Goal: Transaction & Acquisition: Purchase product/service

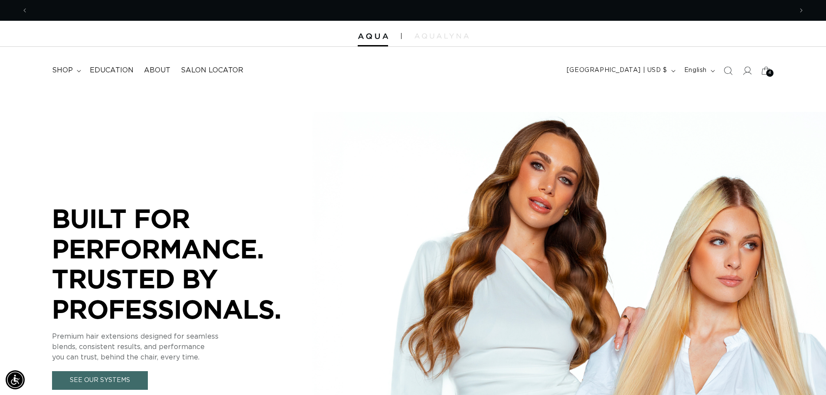
scroll to position [0, 764]
click at [441, 40] on div at bounding box center [413, 34] width 826 height 26
click at [439, 35] on img at bounding box center [441, 35] width 54 height 5
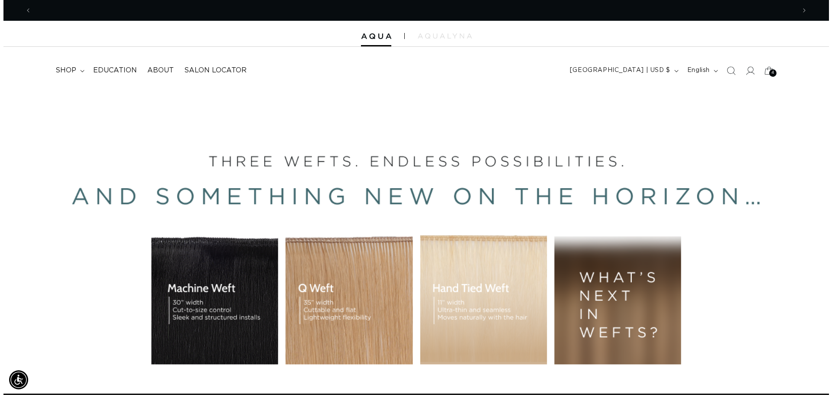
scroll to position [0, 0]
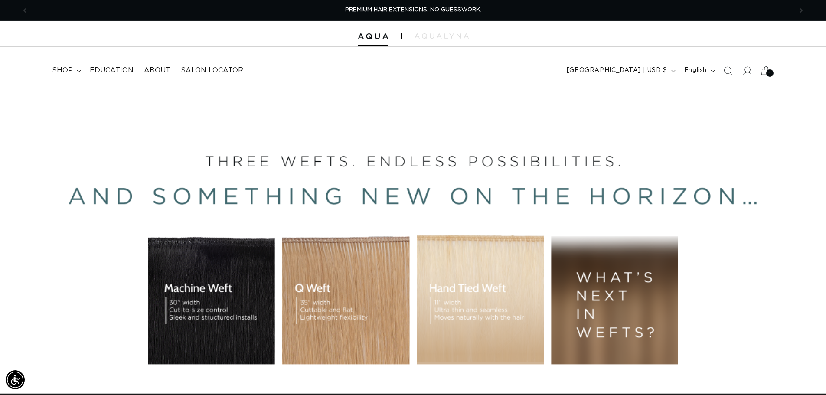
click at [768, 72] on span "4" at bounding box center [769, 72] width 3 height 7
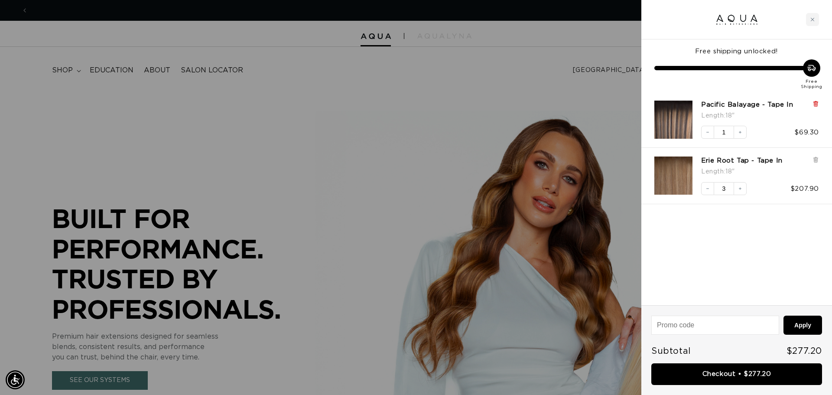
scroll to position [0, 771]
click at [816, 105] on icon at bounding box center [815, 104] width 3 height 4
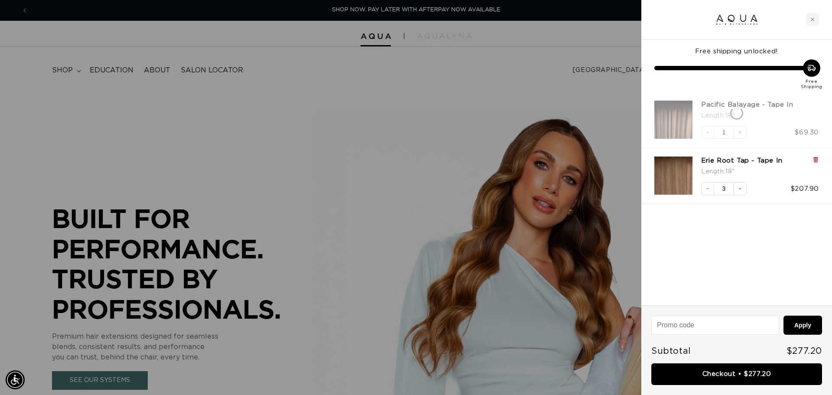
click at [818, 158] on div "Free shipping unlocked! Free Shipping Pacific Balayage - Tape In Length : 18" D…" at bounding box center [737, 172] width 191 height 266
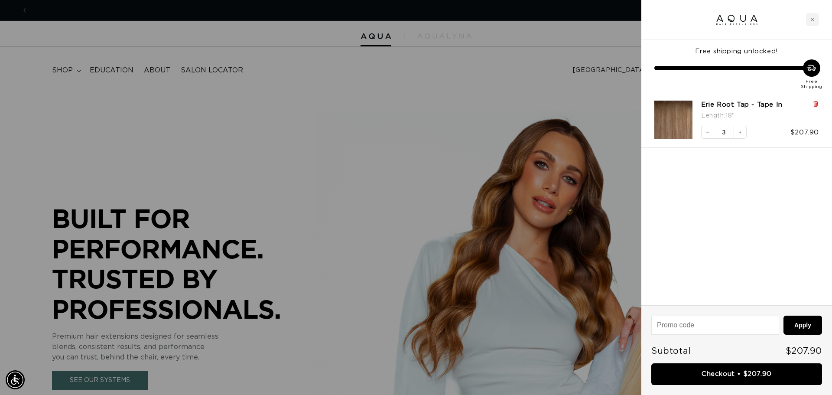
scroll to position [0, 1542]
click at [816, 101] on icon at bounding box center [816, 103] width 2 height 4
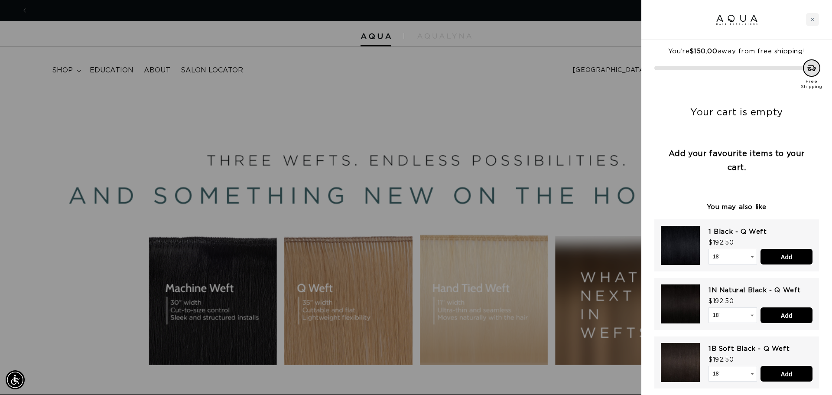
scroll to position [0, 0]
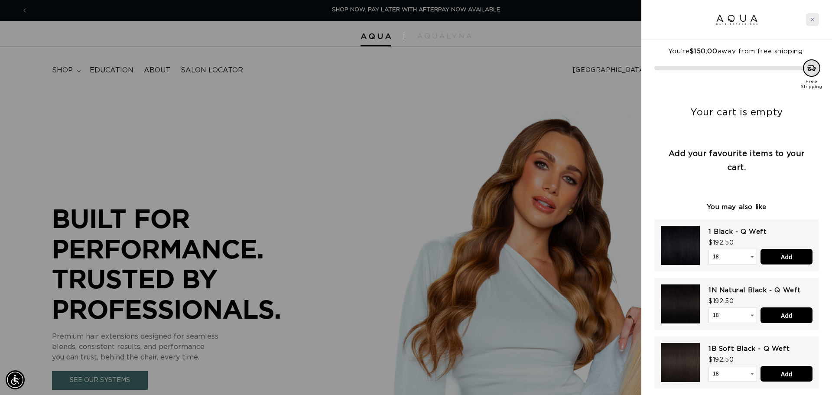
click at [814, 23] on div "Close cart" at bounding box center [812, 19] width 13 height 13
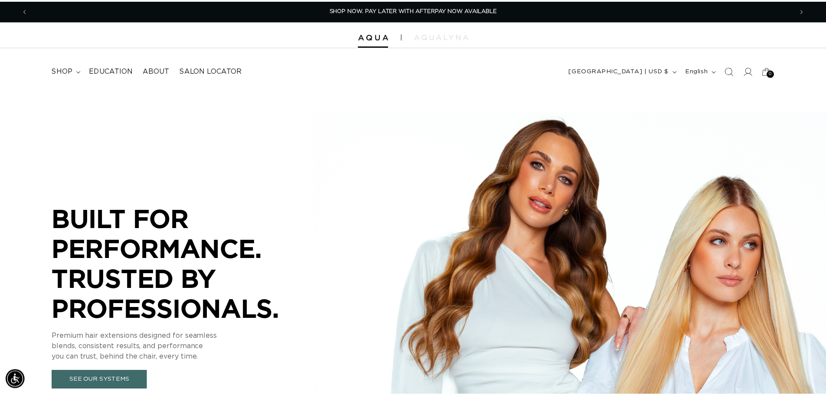
scroll to position [0, 764]
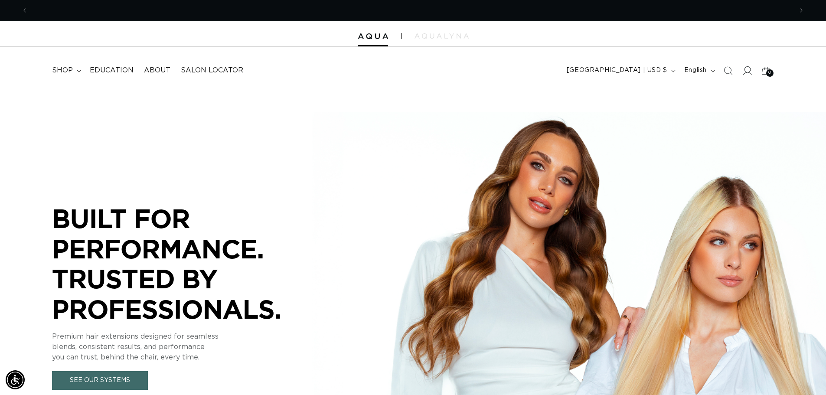
click at [748, 71] on icon at bounding box center [746, 70] width 9 height 9
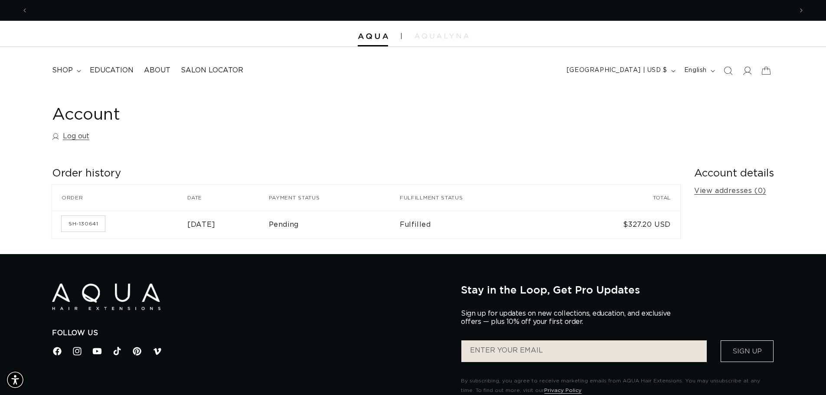
scroll to position [0, 764]
click at [69, 71] on span "shop" at bounding box center [62, 70] width 21 height 9
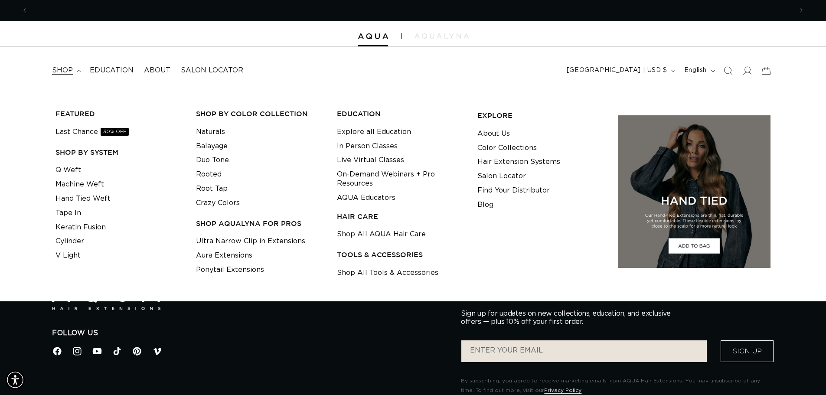
scroll to position [0, 1529]
click at [231, 256] on link "Aura Extensions" at bounding box center [224, 255] width 56 height 14
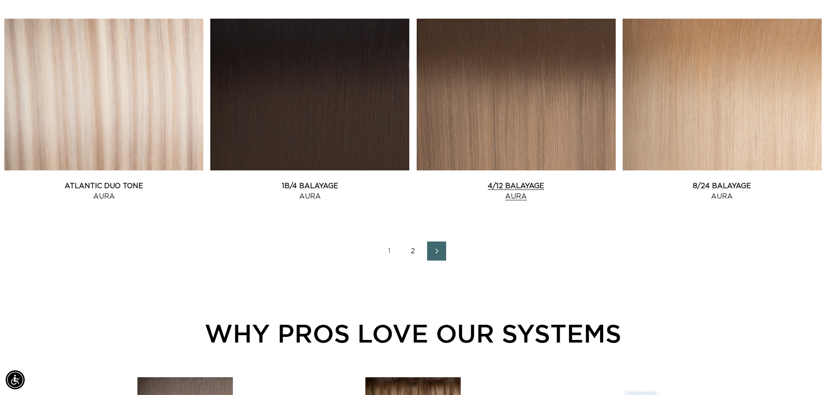
scroll to position [0, 764]
click at [413, 248] on link "2" at bounding box center [413, 250] width 19 height 19
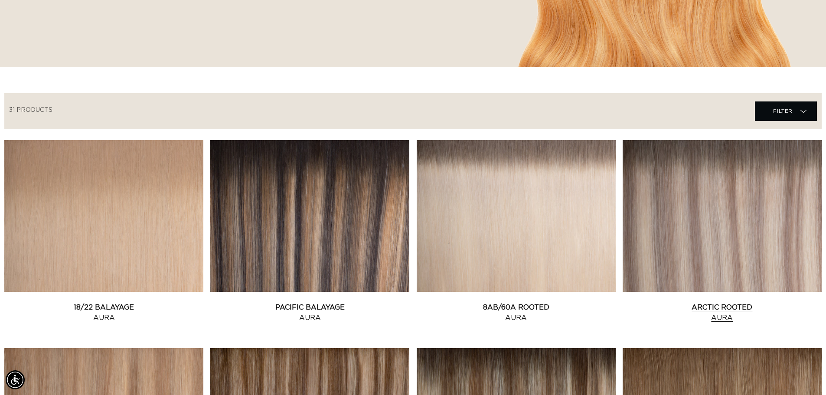
scroll to position [0, 764]
click at [747, 302] on link "Arctic Rooted Aura" at bounding box center [722, 312] width 199 height 21
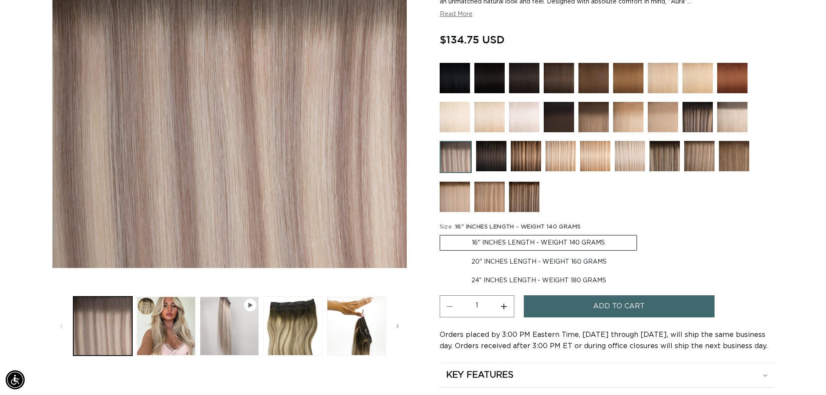
click at [560, 245] on label "16" INCHES LENGTH - WEIGHT 140 GRAMS Variant sold out or unavailable" at bounding box center [538, 243] width 197 height 16
click at [442, 234] on input "16" INCHES LENGTH - WEIGHT 140 GRAMS Variant sold out or unavailable" at bounding box center [442, 233] width 0 height 0
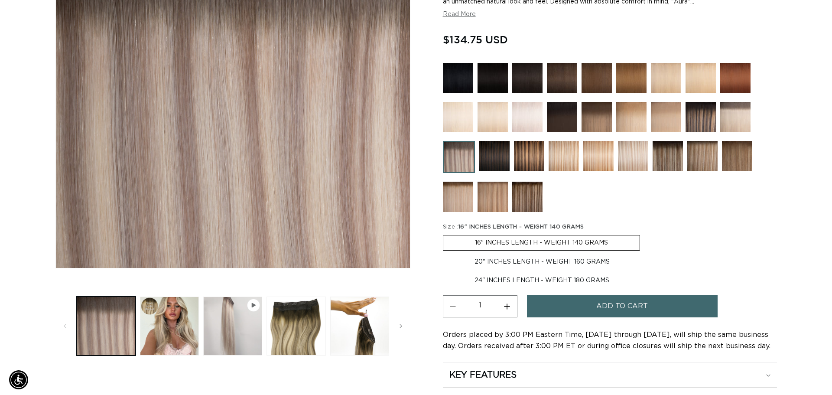
scroll to position [0, 764]
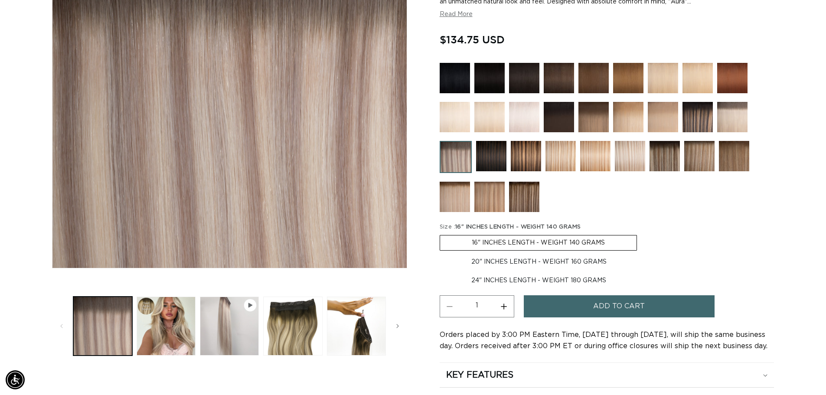
click at [611, 310] on span "Add to cart" at bounding box center [619, 306] width 52 height 22
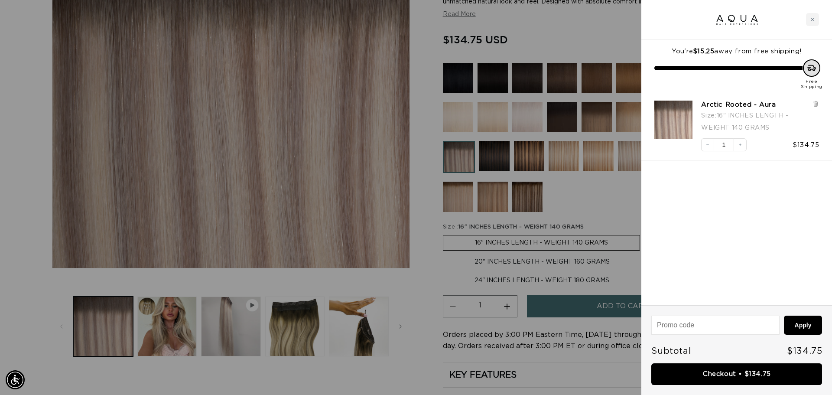
scroll to position [0, 1542]
click at [733, 375] on link "Checkout • $134.75" at bounding box center [737, 374] width 171 height 22
